Goal: Find specific page/section: Find specific page/section

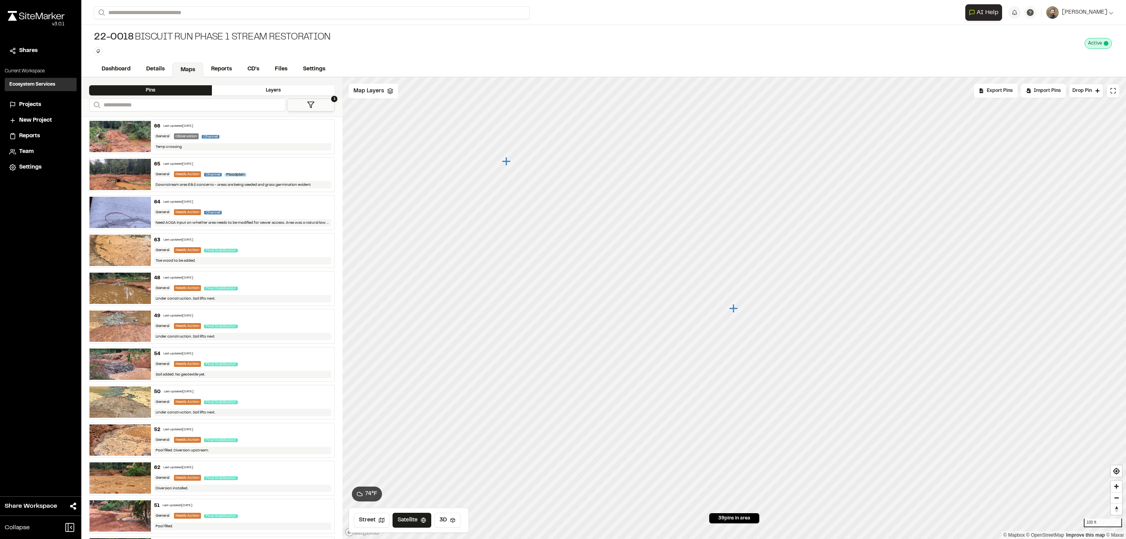
click at [20, 102] on span "Projects" at bounding box center [30, 105] width 22 height 9
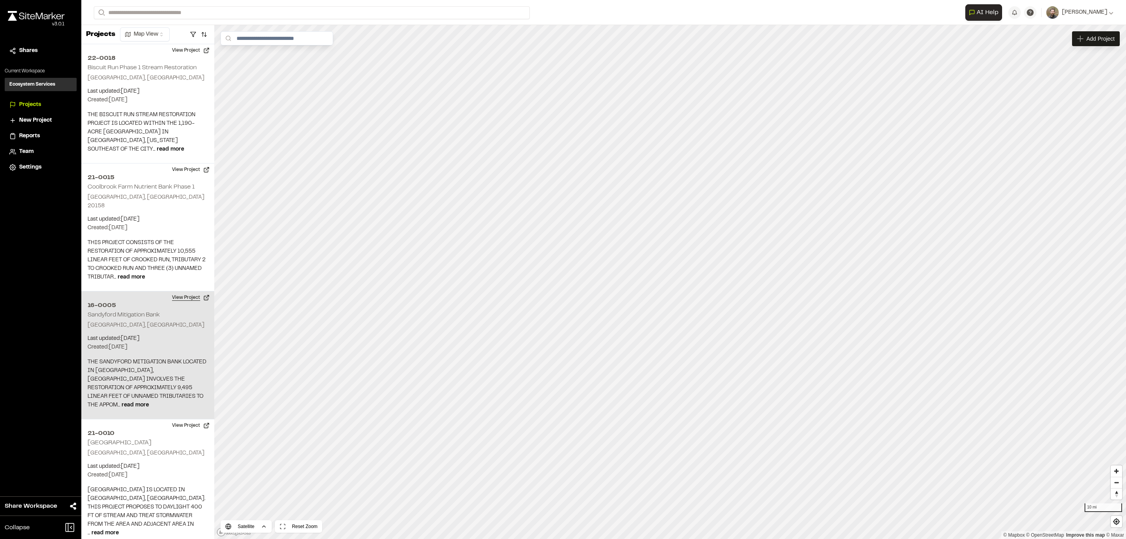
click at [185, 291] on button "View Project" at bounding box center [190, 297] width 47 height 13
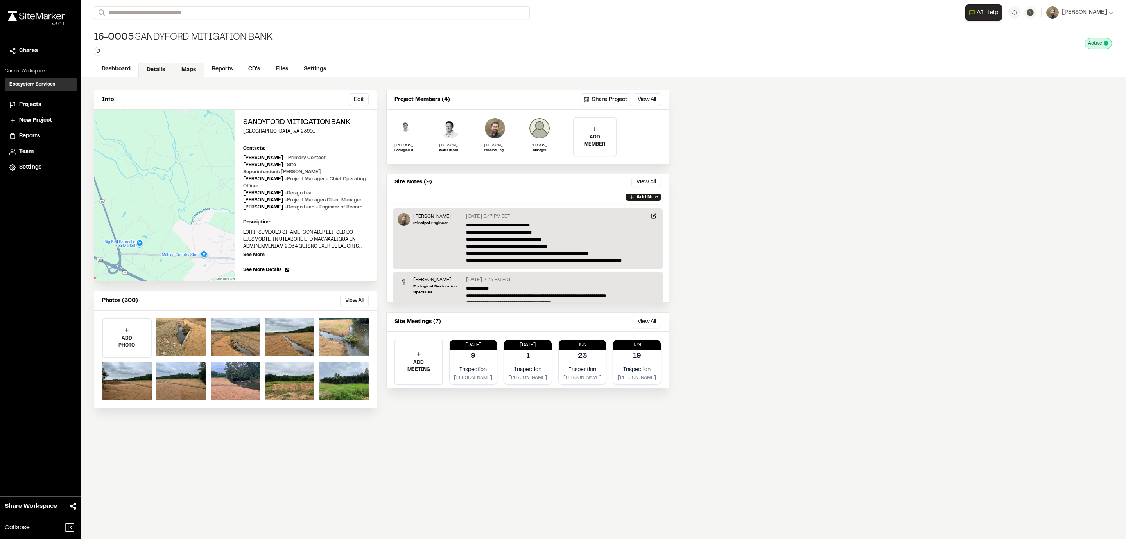
click at [188, 73] on link "Maps" at bounding box center [188, 70] width 31 height 15
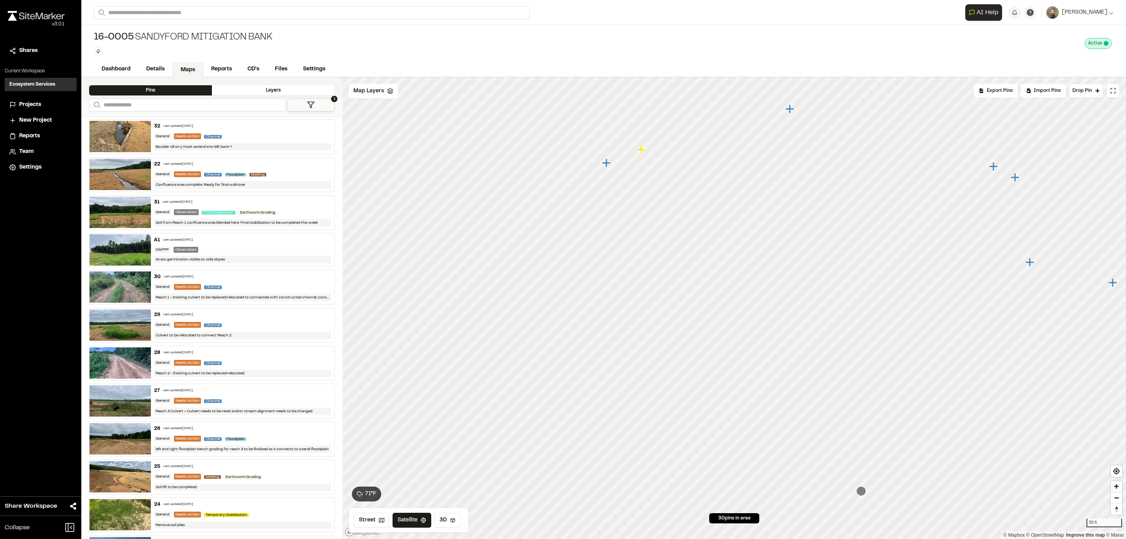
click at [607, 163] on icon "Map marker" at bounding box center [606, 162] width 9 height 9
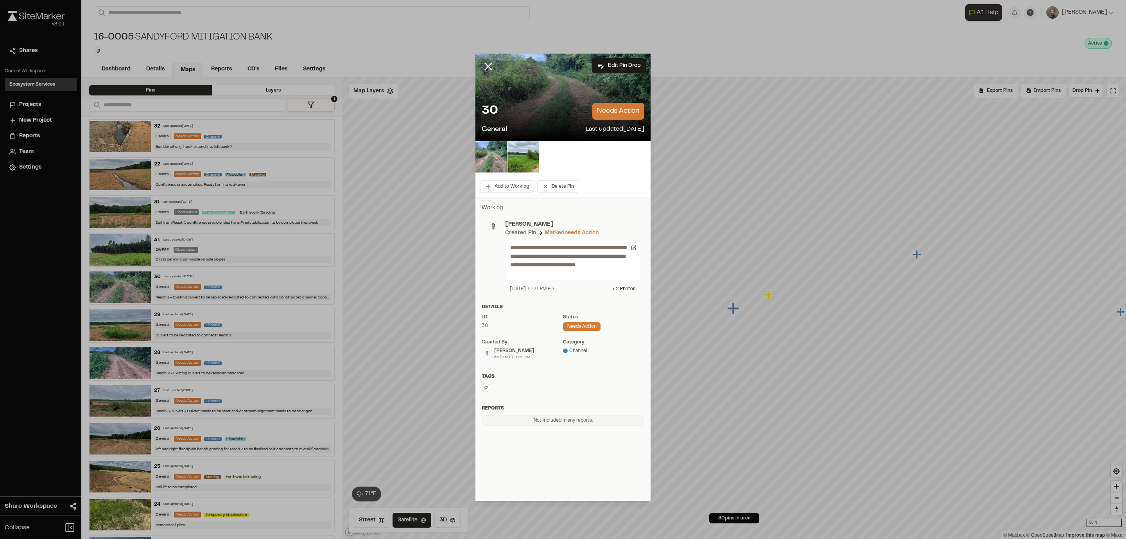
drag, startPoint x: 487, startPoint y: 65, endPoint x: 490, endPoint y: 70, distance: 5.9
click at [487, 66] on icon at bounding box center [488, 66] width 13 height 13
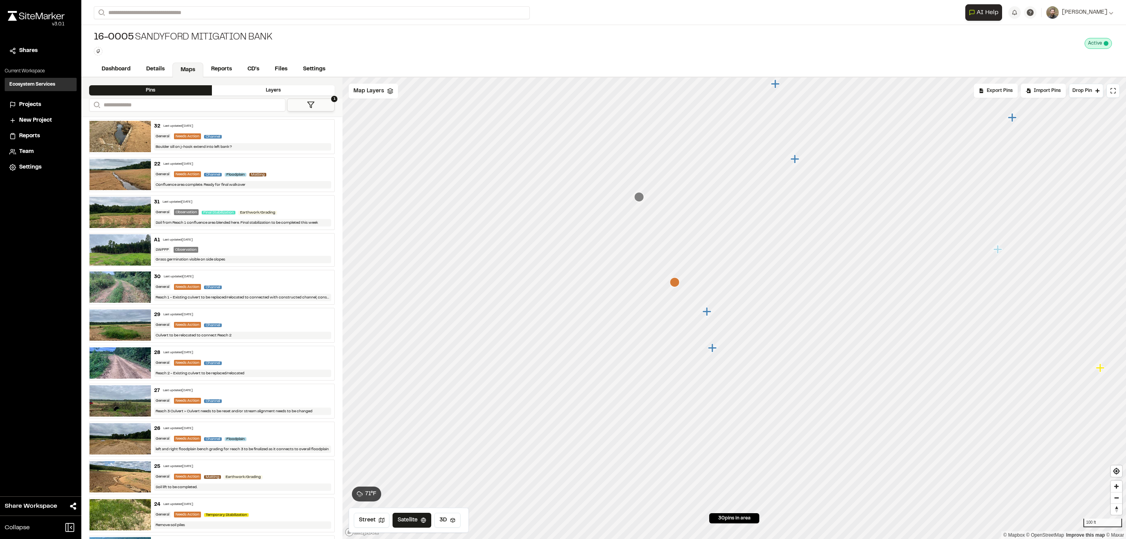
click at [709, 312] on icon "Map marker" at bounding box center [708, 312] width 10 height 10
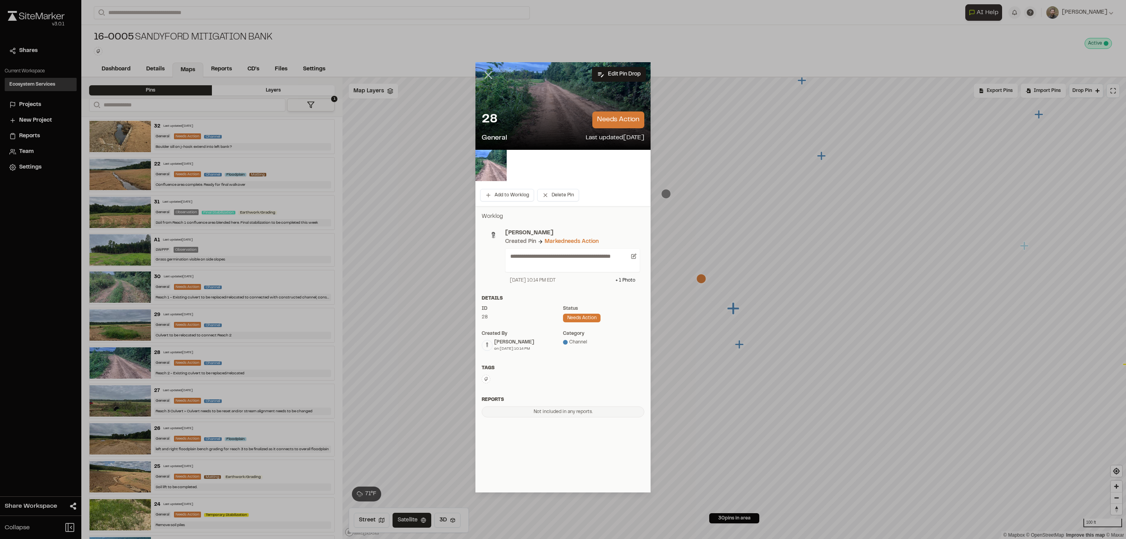
click at [487, 71] on icon at bounding box center [488, 74] width 13 height 13
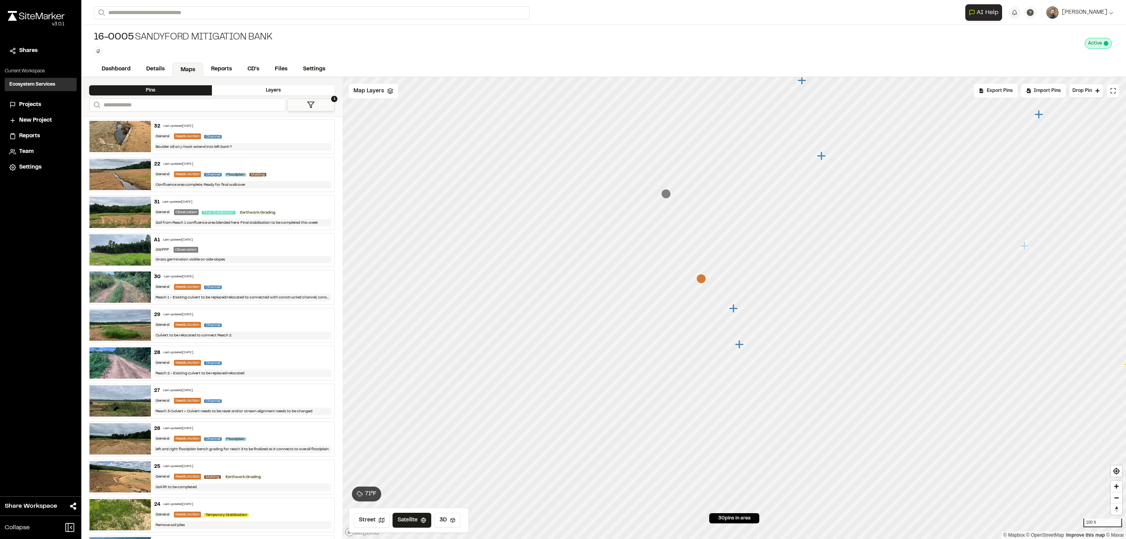
click at [740, 344] on icon "Map marker" at bounding box center [739, 344] width 9 height 9
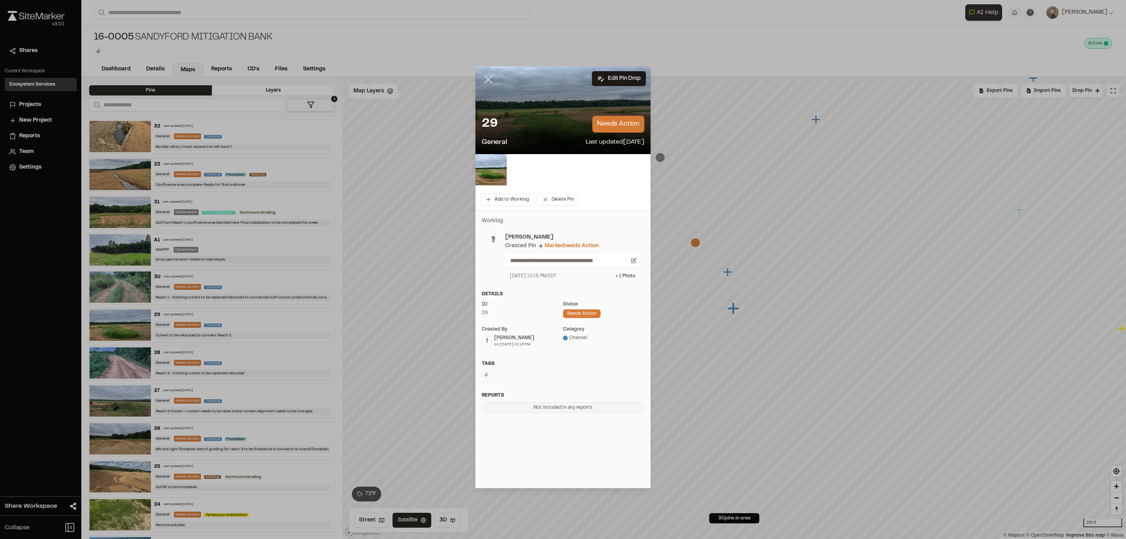
click at [489, 79] on icon at bounding box center [488, 79] width 13 height 13
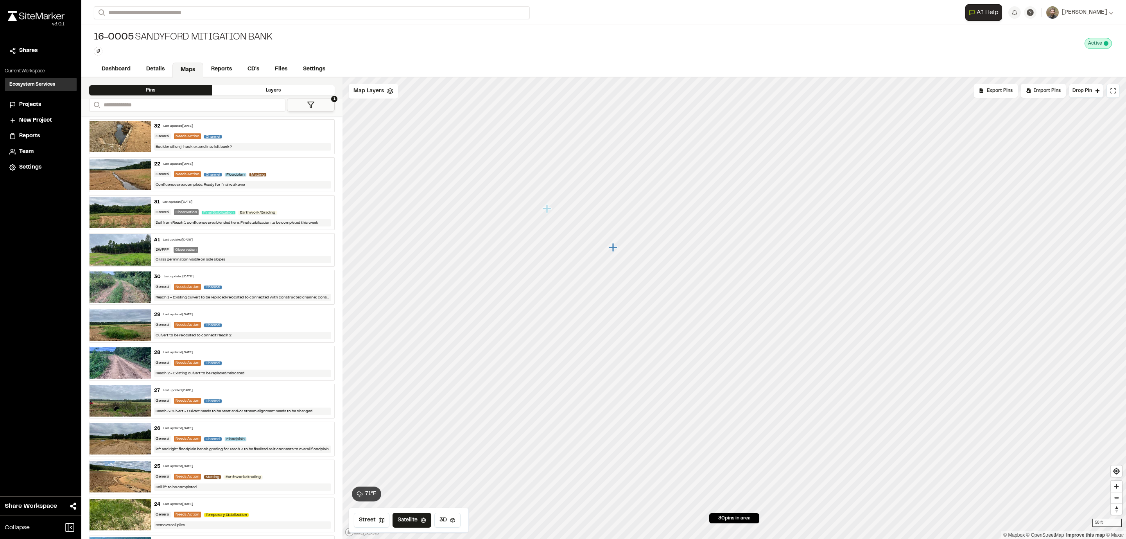
click at [613, 249] on icon "Map marker" at bounding box center [613, 247] width 9 height 9
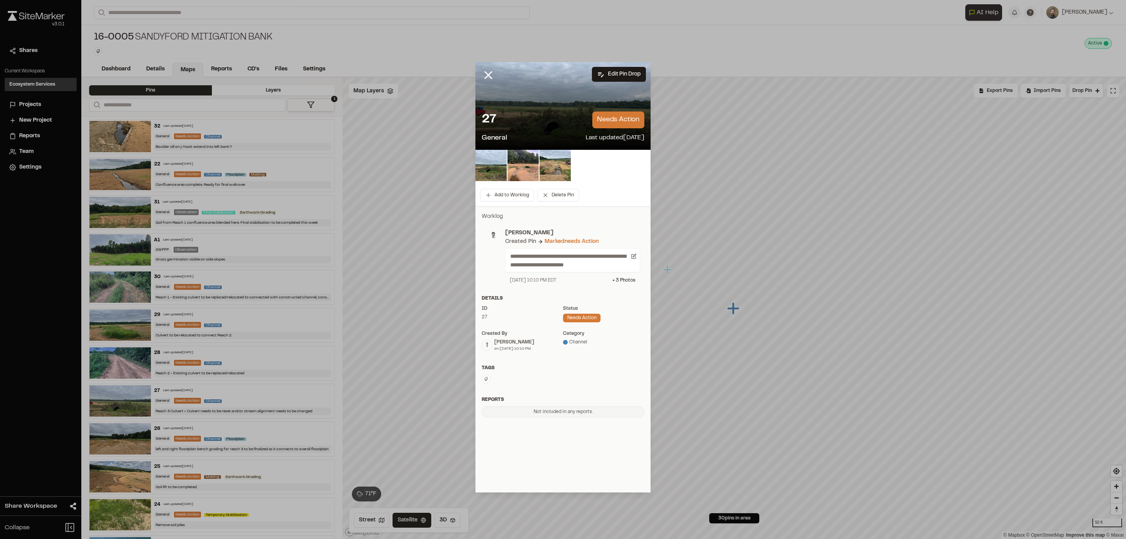
click at [489, 76] on line at bounding box center [488, 75] width 7 height 7
